Goal: Use online tool/utility: Utilize a website feature to perform a specific function

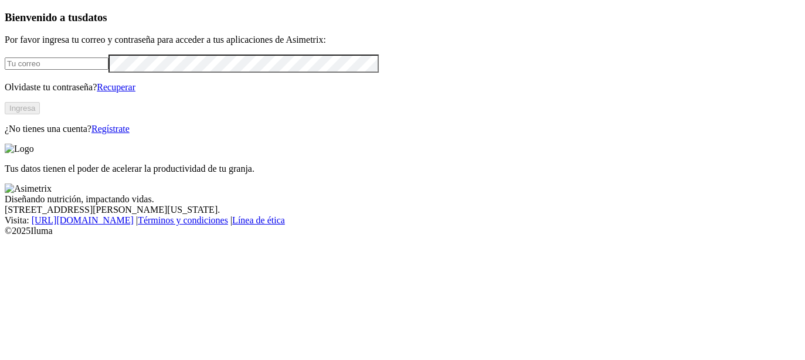
type input "[PERSON_NAME][EMAIL_ADDRESS][PERSON_NAME][DOMAIN_NAME]"
click at [40, 114] on button "Ingresa" at bounding box center [22, 108] width 35 height 12
